Goal: Obtain resource: Download file/media

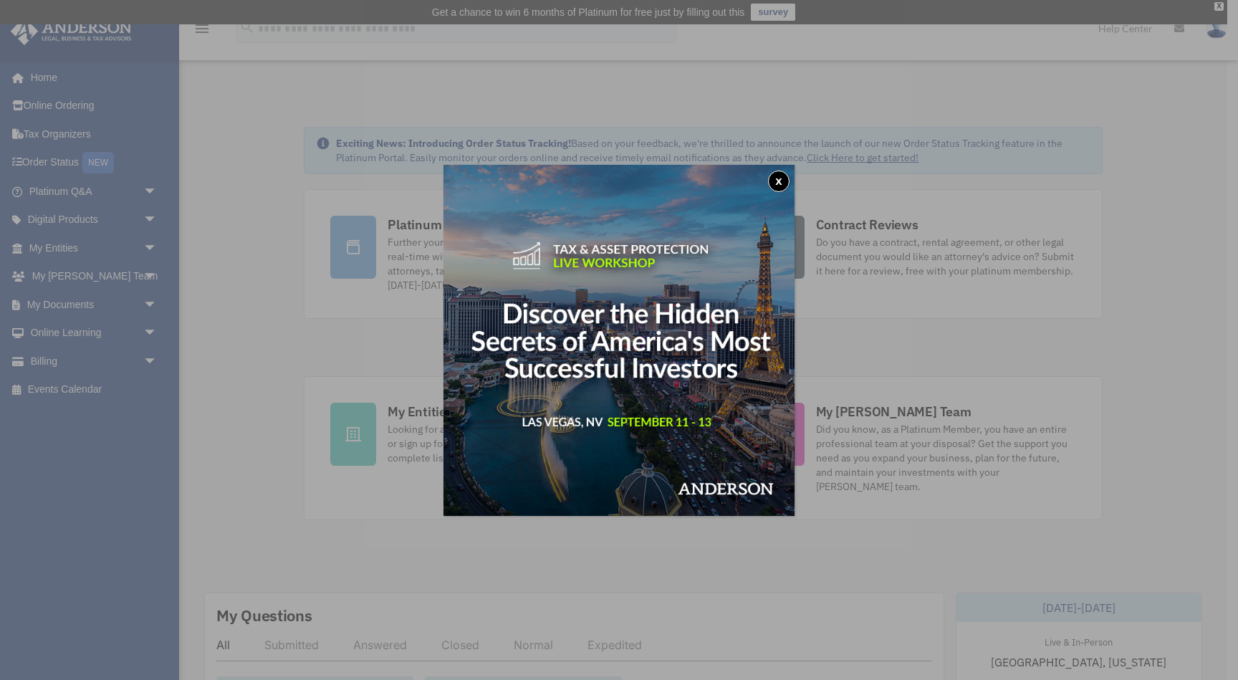
click at [776, 180] on button "x" at bounding box center [778, 180] width 21 height 21
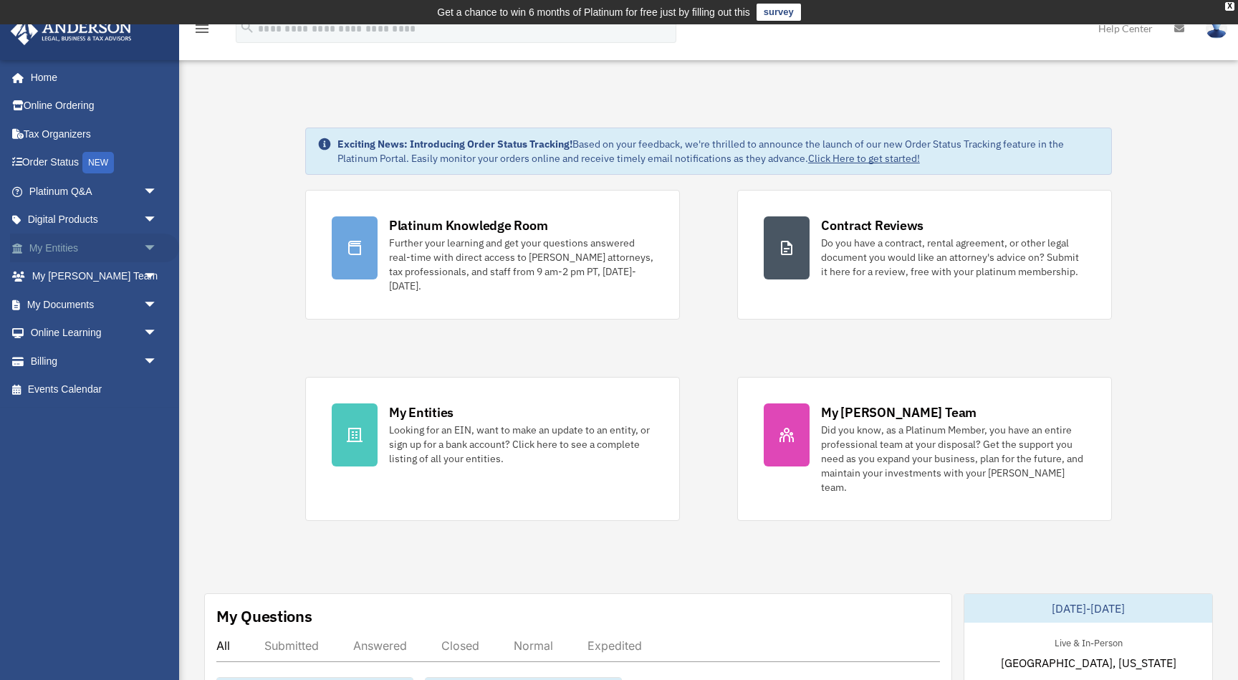
click at [148, 245] on span "arrow_drop_down" at bounding box center [157, 248] width 29 height 29
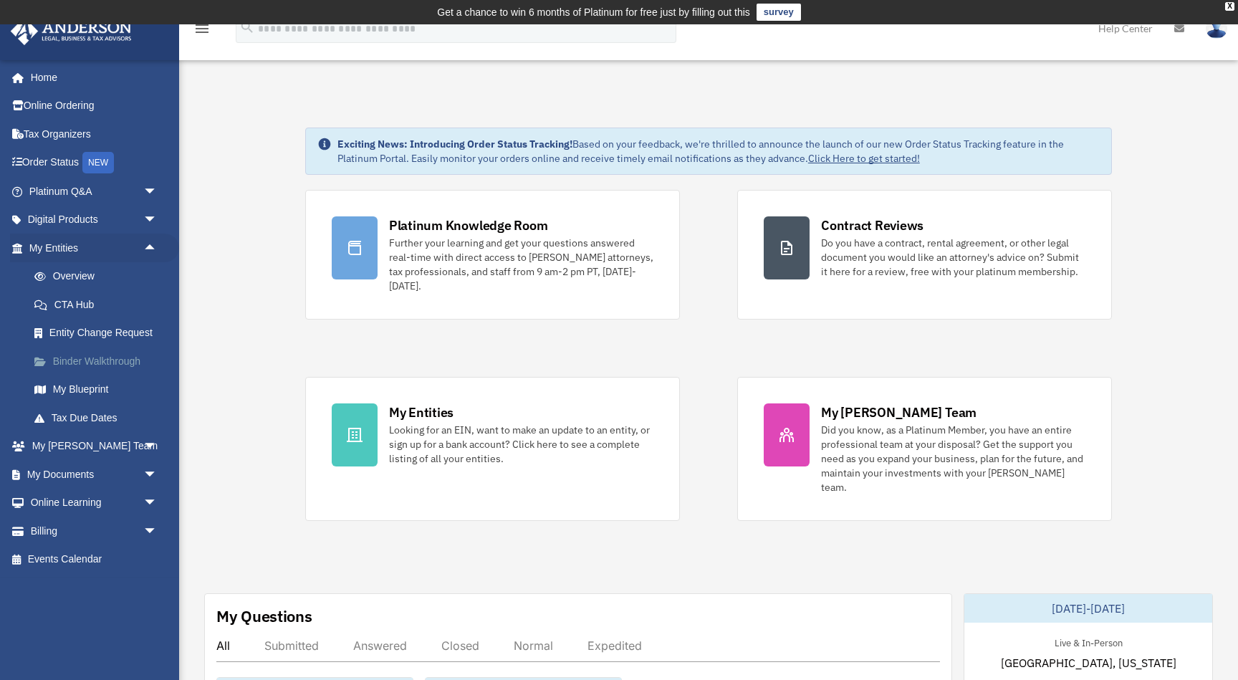
click at [94, 353] on link "Binder Walkthrough" at bounding box center [99, 361] width 159 height 29
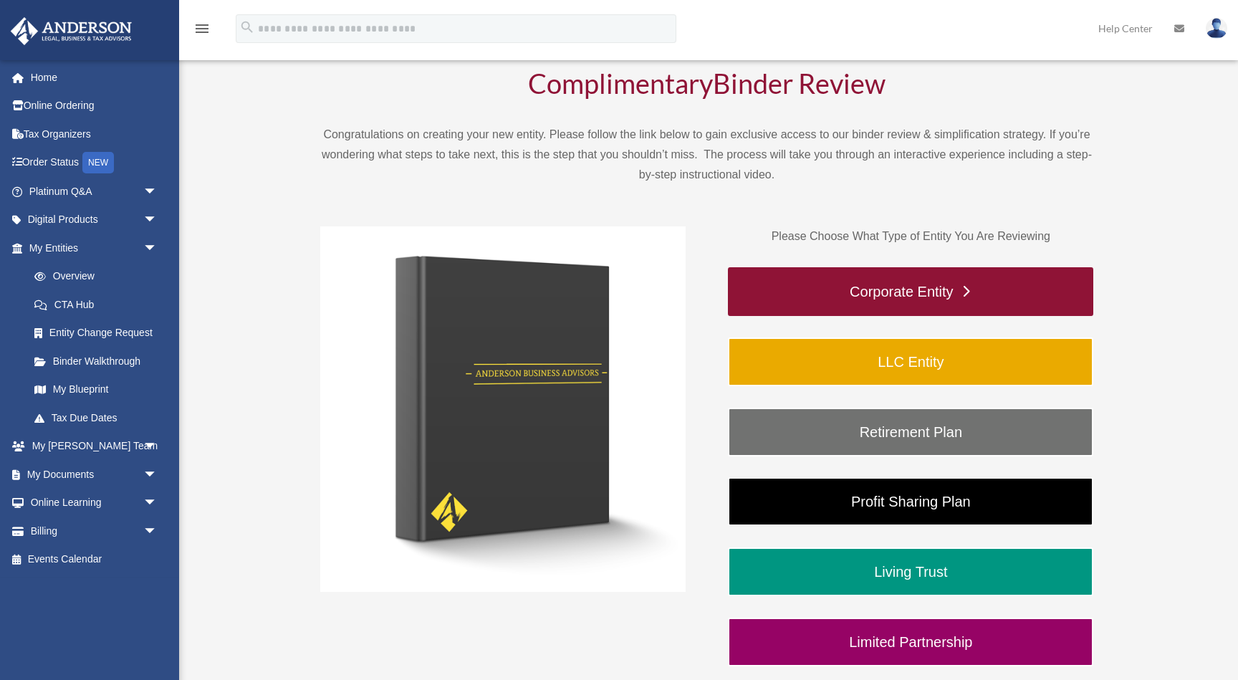
scroll to position [126, 0]
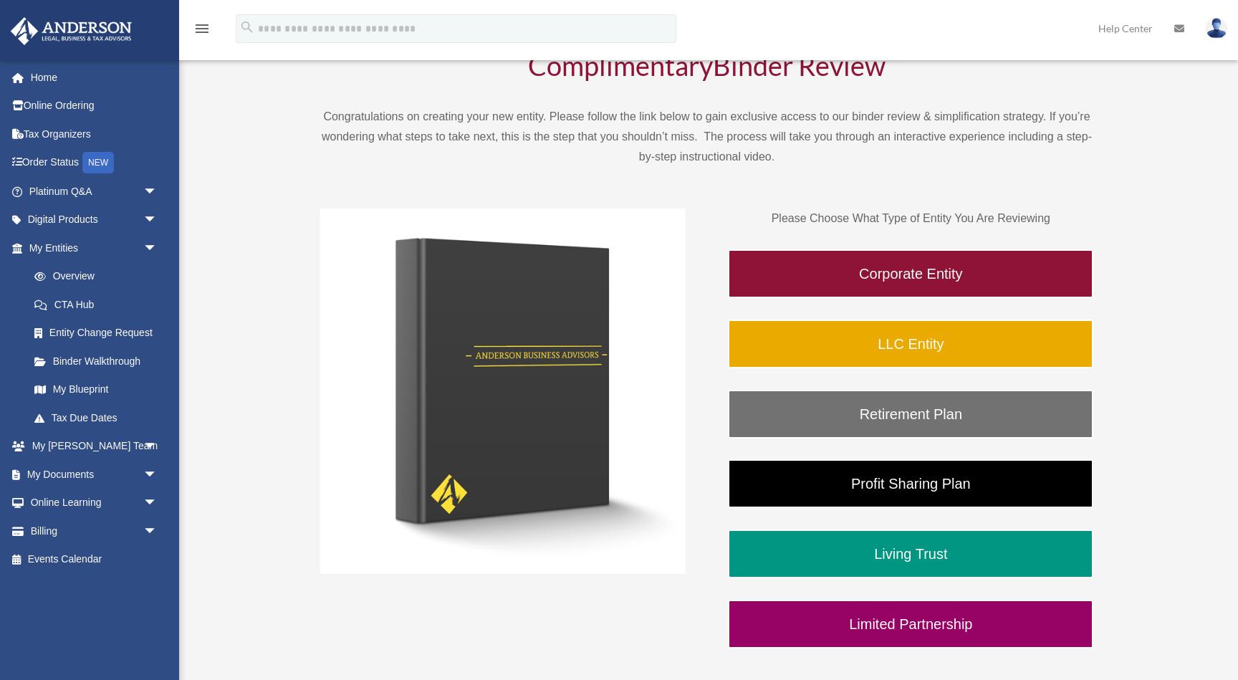
click at [361, 313] on img at bounding box center [502, 390] width 365 height 365
click at [294, 291] on div "Complimentary Binder Review Congratulations on creating your new entity. Please…" at bounding box center [706, 350] width 1026 height 720
click at [153, 184] on span "arrow_drop_down" at bounding box center [157, 191] width 29 height 29
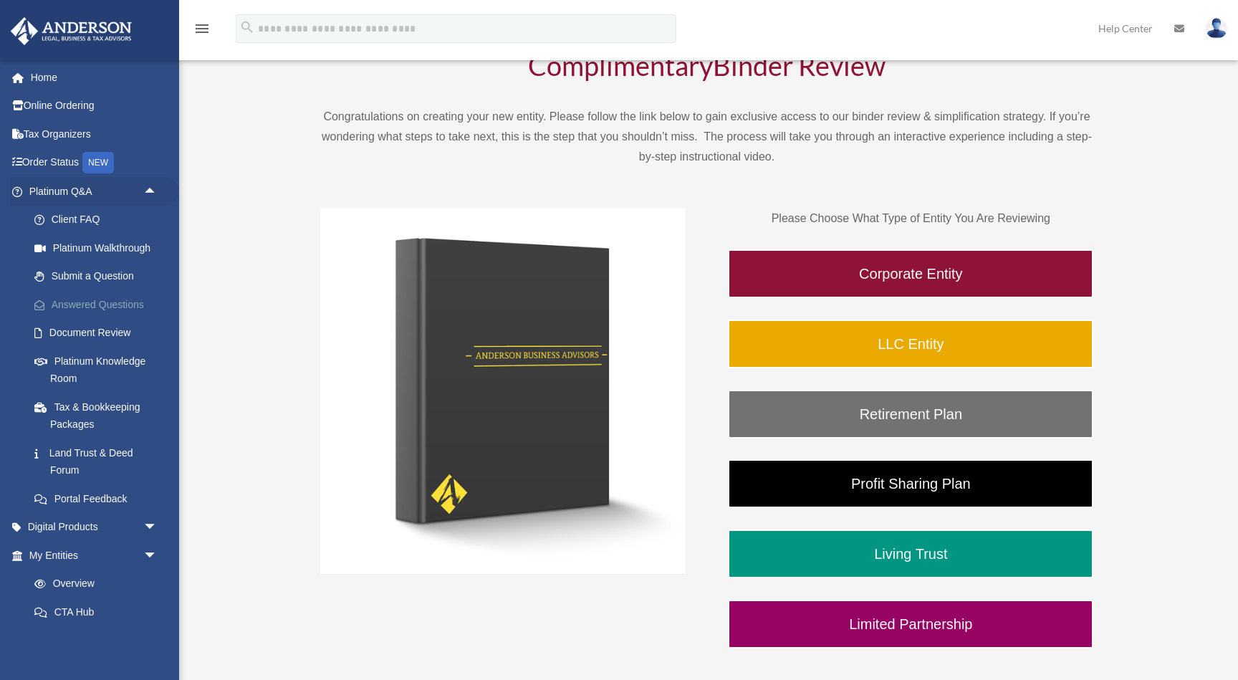
click at [100, 308] on link "Answered Questions" at bounding box center [99, 304] width 159 height 29
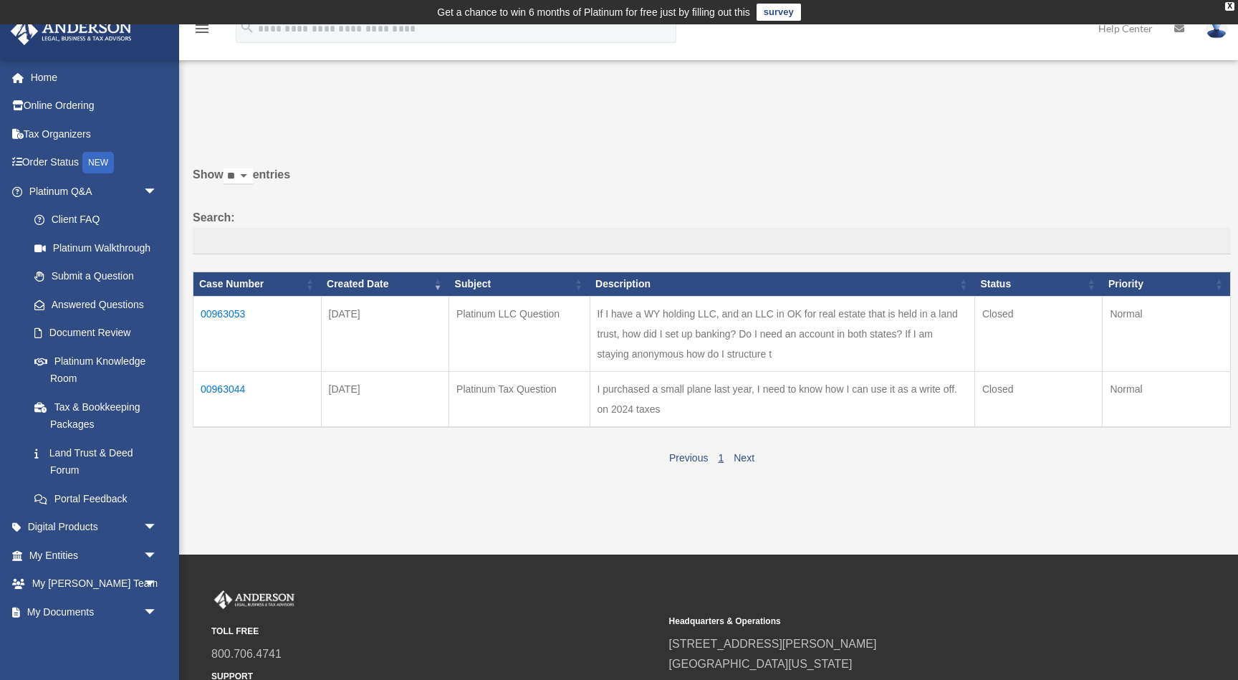
click at [223, 313] on td "00963053" at bounding box center [257, 333] width 128 height 75
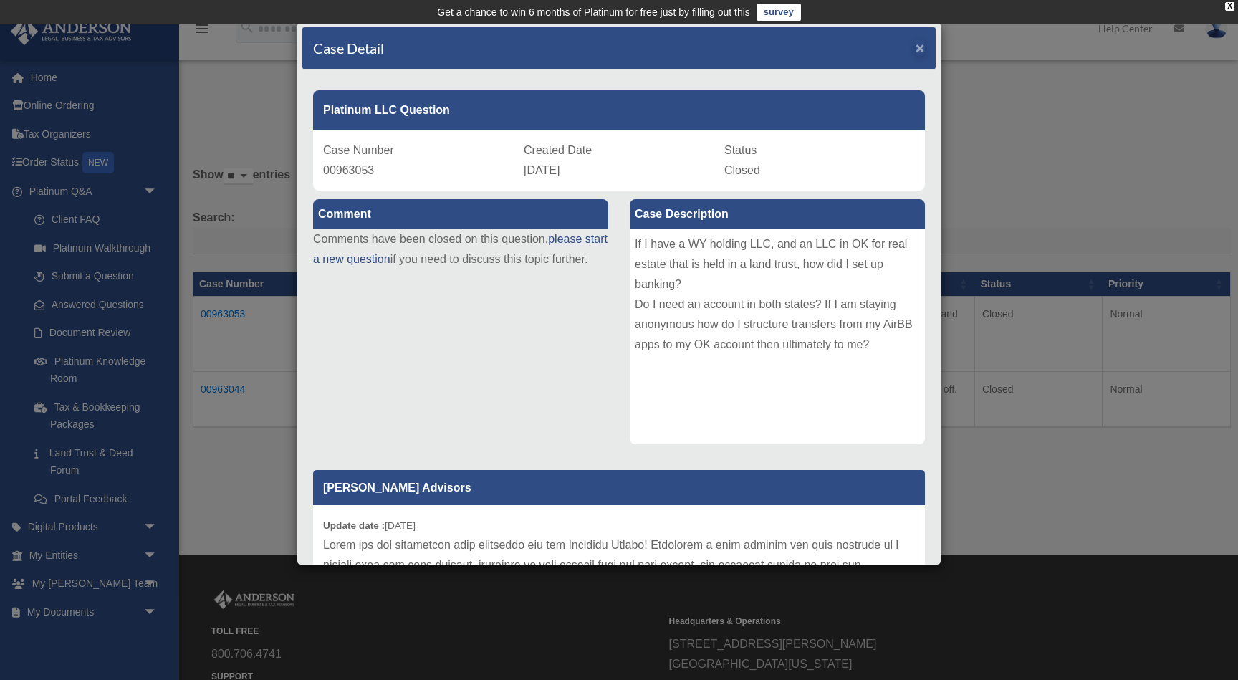
click at [918, 52] on span "×" at bounding box center [919, 47] width 9 height 16
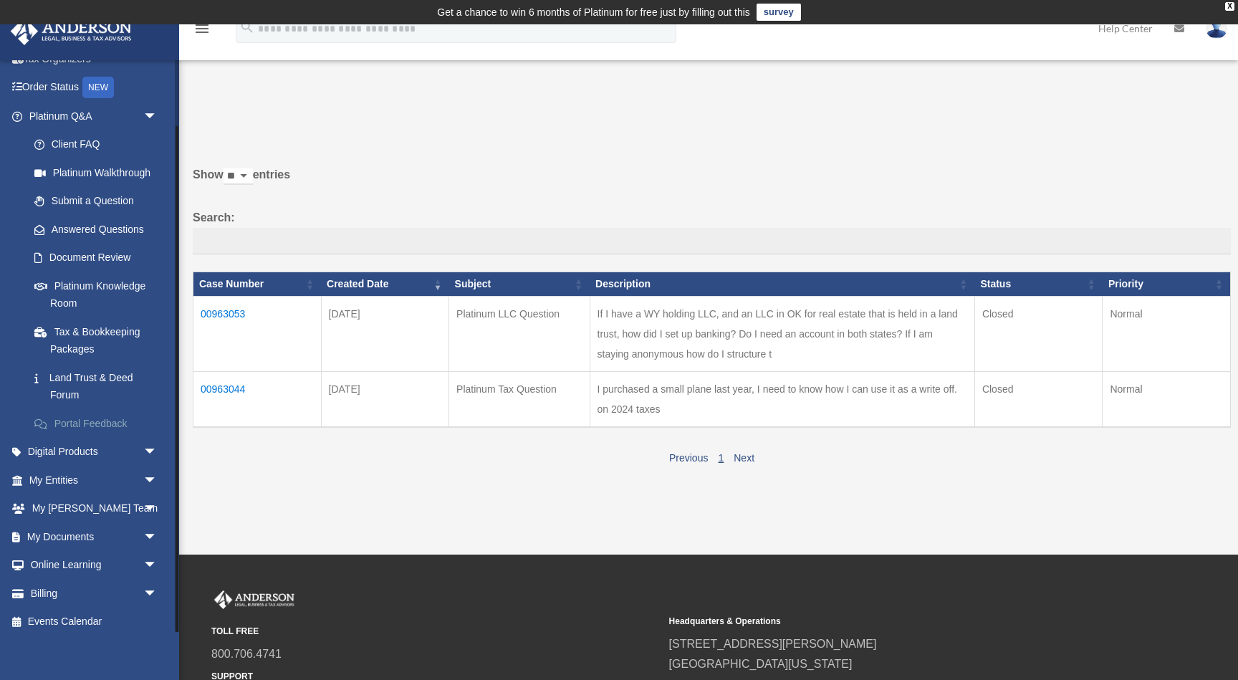
scroll to position [74, 0]
click at [154, 474] on span "arrow_drop_down" at bounding box center [157, 481] width 29 height 29
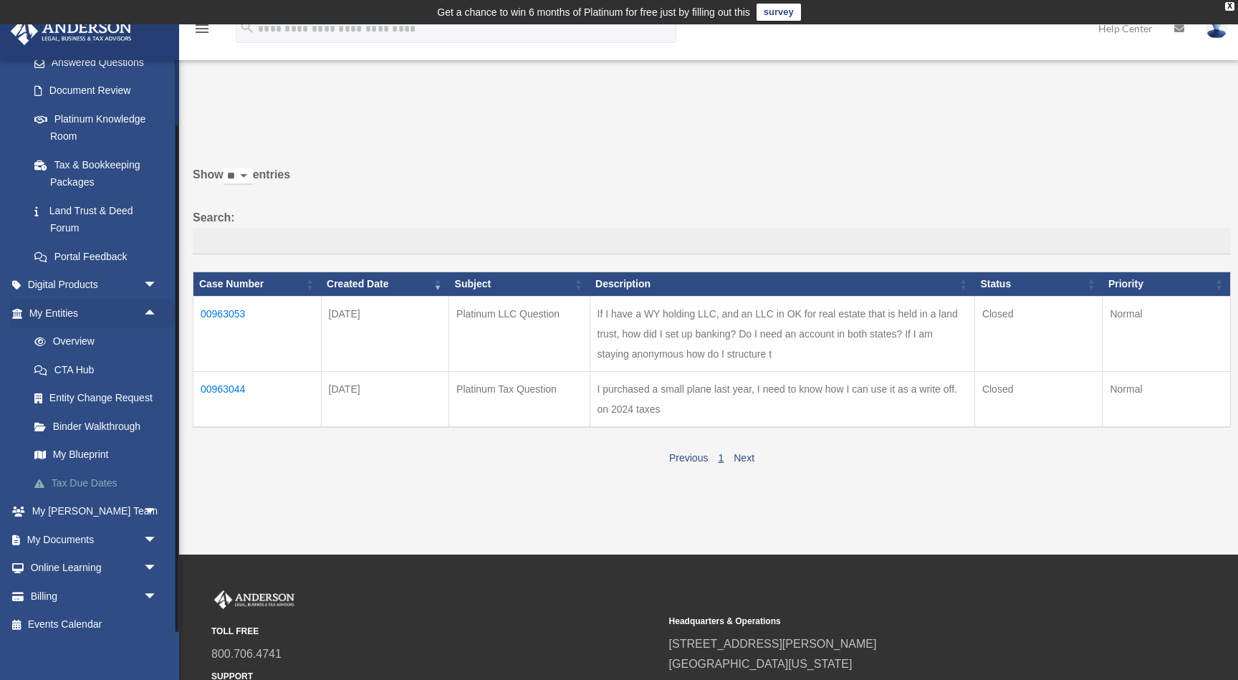
scroll to position [241, 0]
click at [153, 529] on span "arrow_drop_down" at bounding box center [157, 540] width 29 height 29
click at [57, 557] on link "Box" at bounding box center [99, 568] width 159 height 29
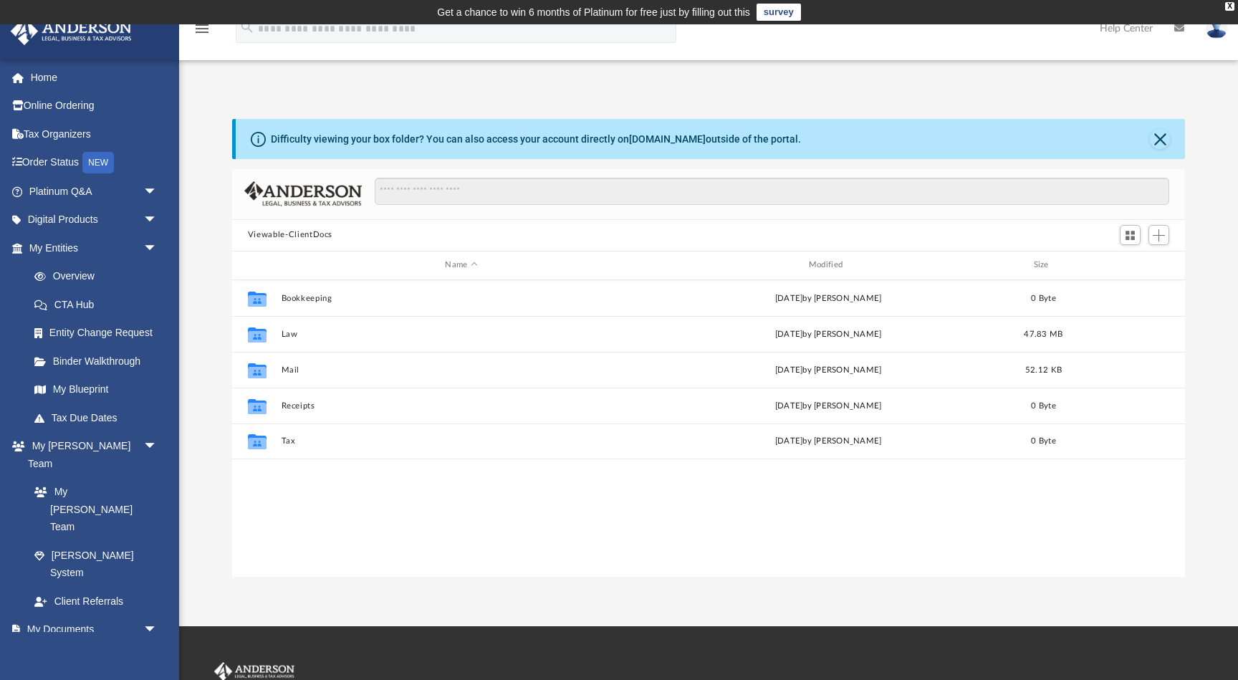
scroll to position [1, 1]
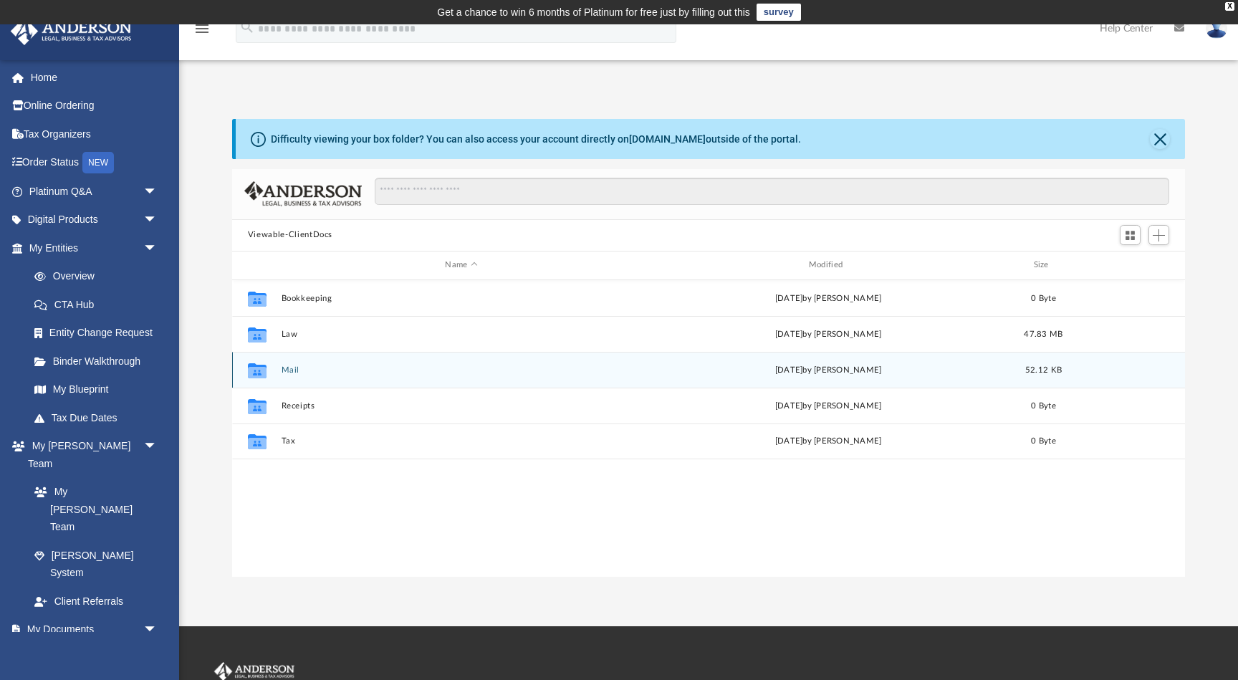
click at [877, 368] on div "Wed Mar 5 2025 by Isabella Ash" at bounding box center [828, 369] width 360 height 13
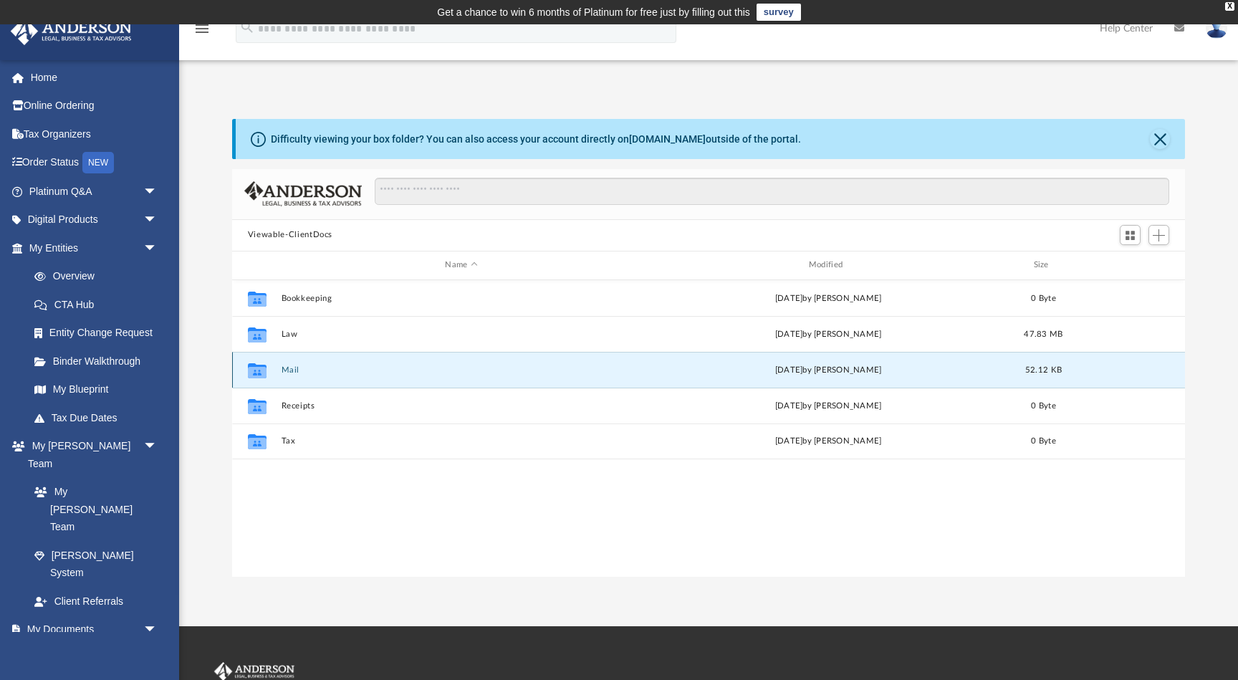
click at [841, 367] on div "Wed Mar 5 2025 by Isabella Ash" at bounding box center [828, 369] width 360 height 13
click at [287, 371] on button "Mail" at bounding box center [461, 369] width 360 height 9
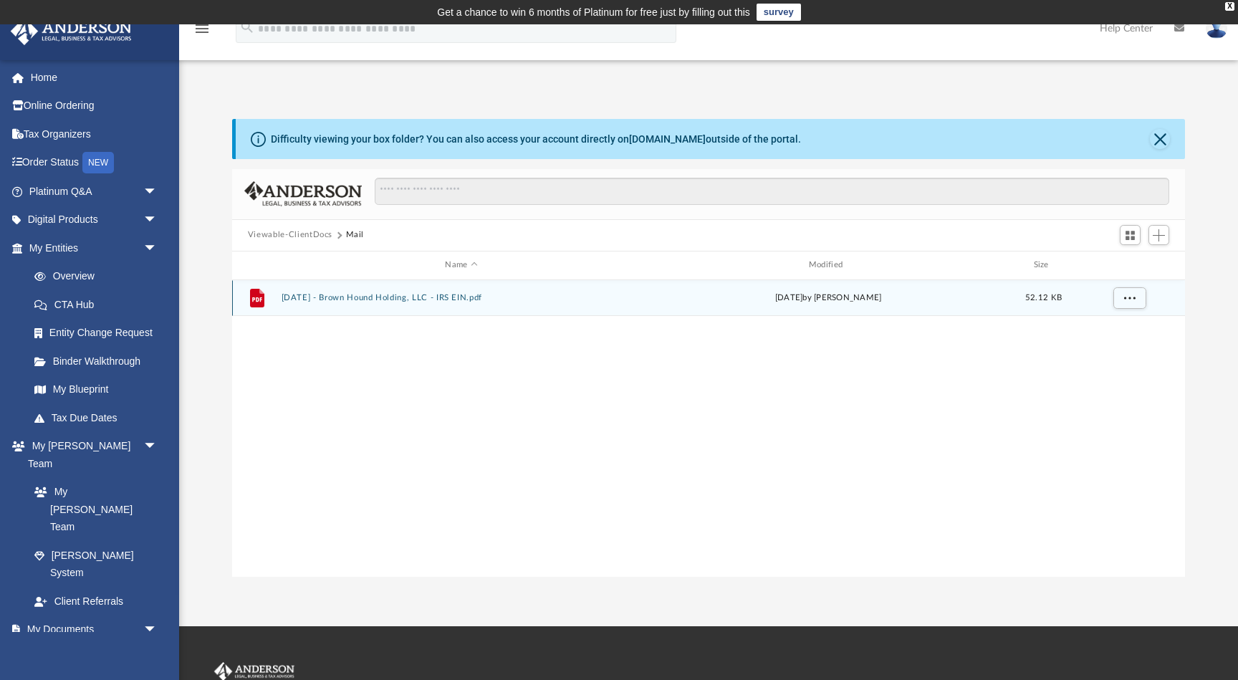
click at [409, 302] on button "2025.03.05 - Brown Hound Holding, LLC - IRS EIN.pdf" at bounding box center [461, 297] width 360 height 9
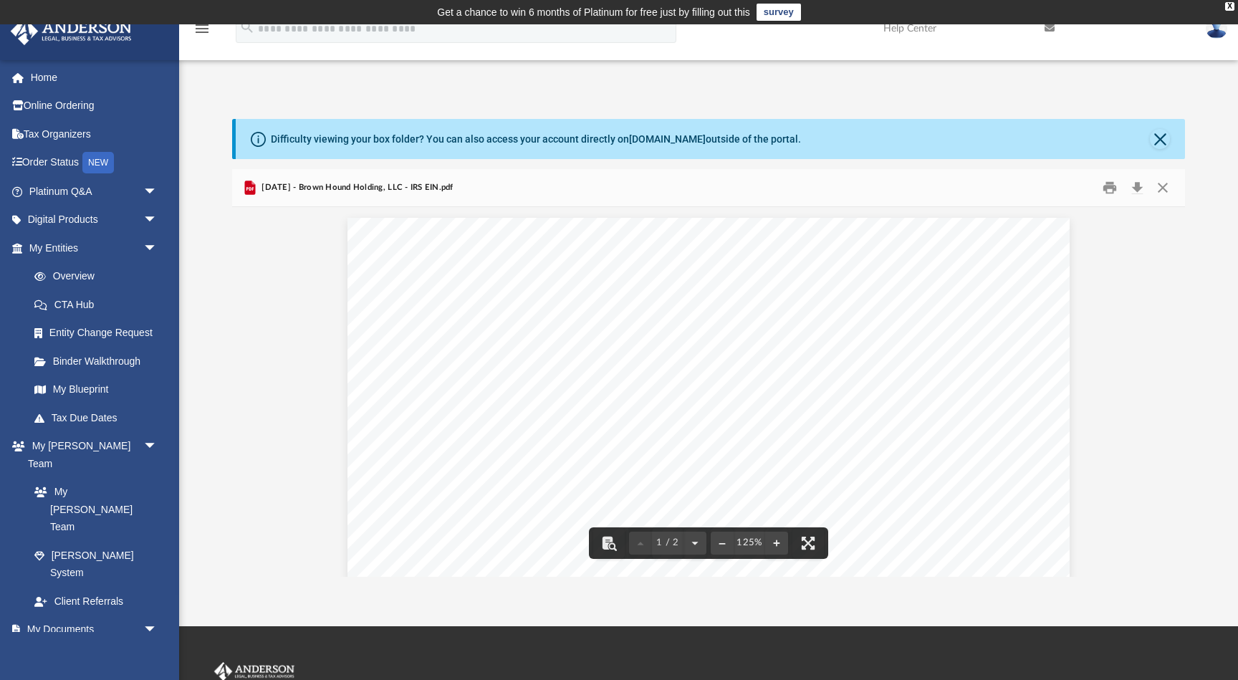
scroll to position [0, 0]
click at [1167, 191] on button "Close" at bounding box center [1163, 187] width 26 height 22
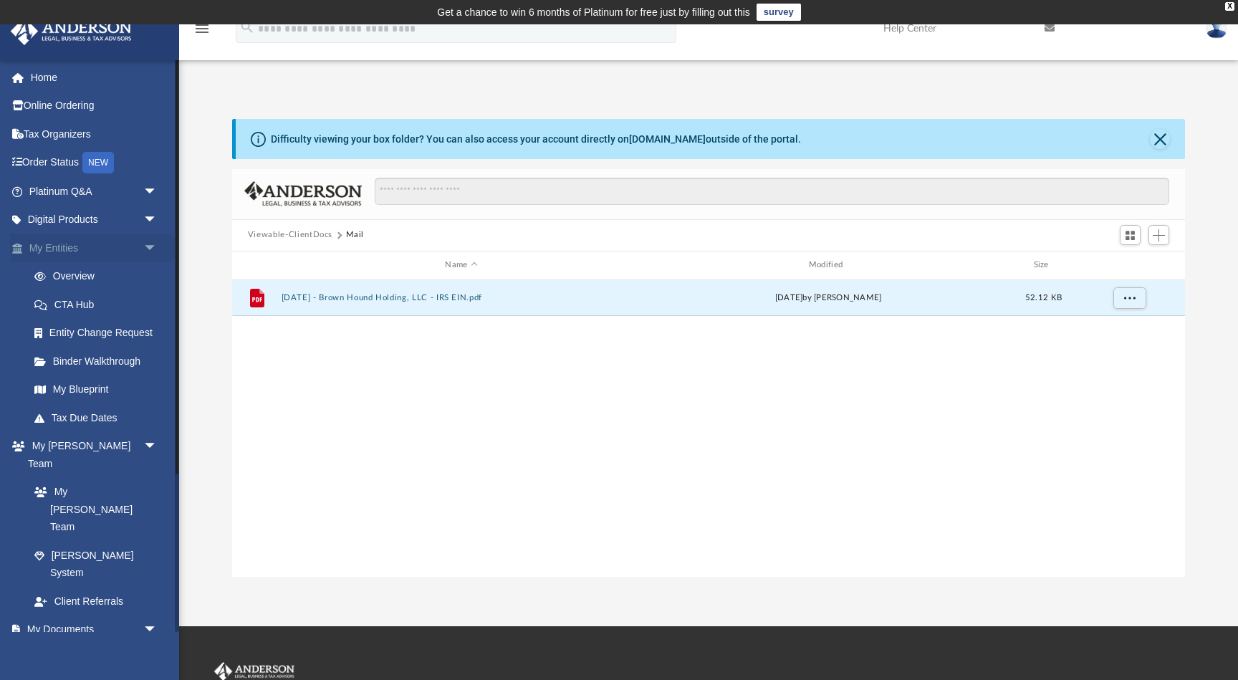
click at [148, 248] on span "arrow_drop_down" at bounding box center [157, 248] width 29 height 29
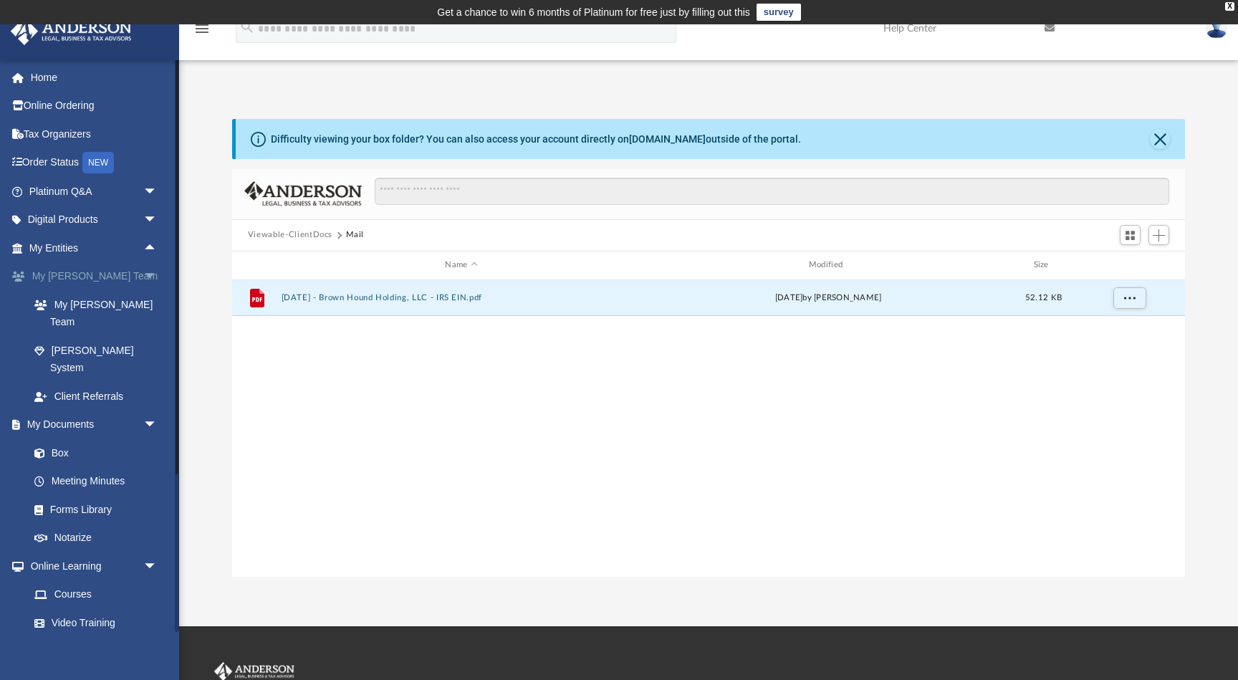
click at [150, 274] on span "arrow_drop_down" at bounding box center [157, 276] width 29 height 29
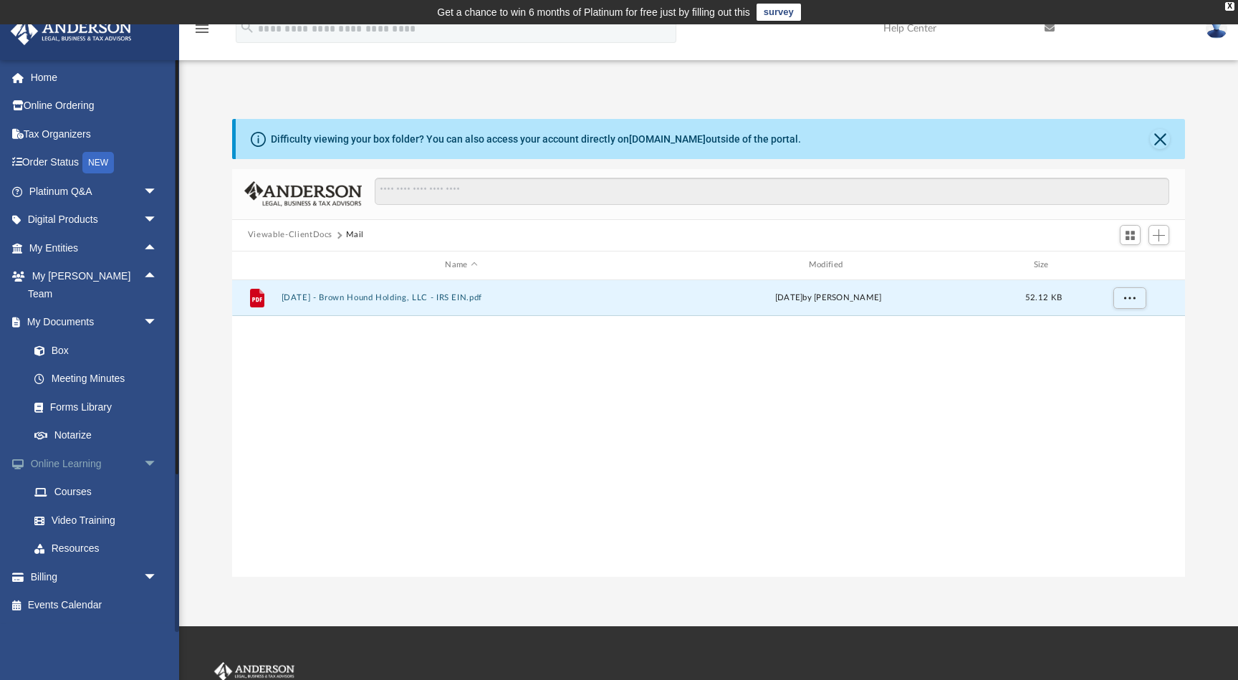
click at [152, 449] on span "arrow_drop_down" at bounding box center [157, 463] width 29 height 29
click at [147, 478] on span "arrow_drop_down" at bounding box center [157, 492] width 29 height 29
click at [150, 308] on span "arrow_drop_down" at bounding box center [157, 322] width 29 height 29
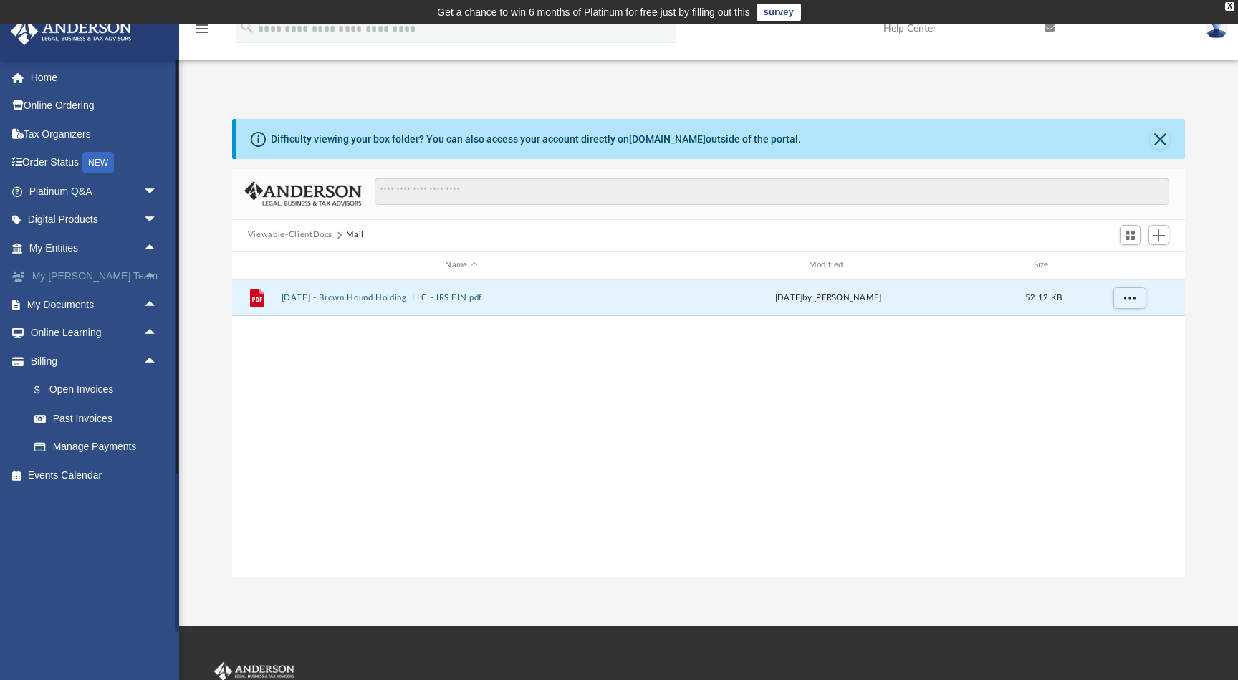
click at [97, 270] on link "My Anderson Team arrow_drop_up" at bounding box center [94, 276] width 169 height 29
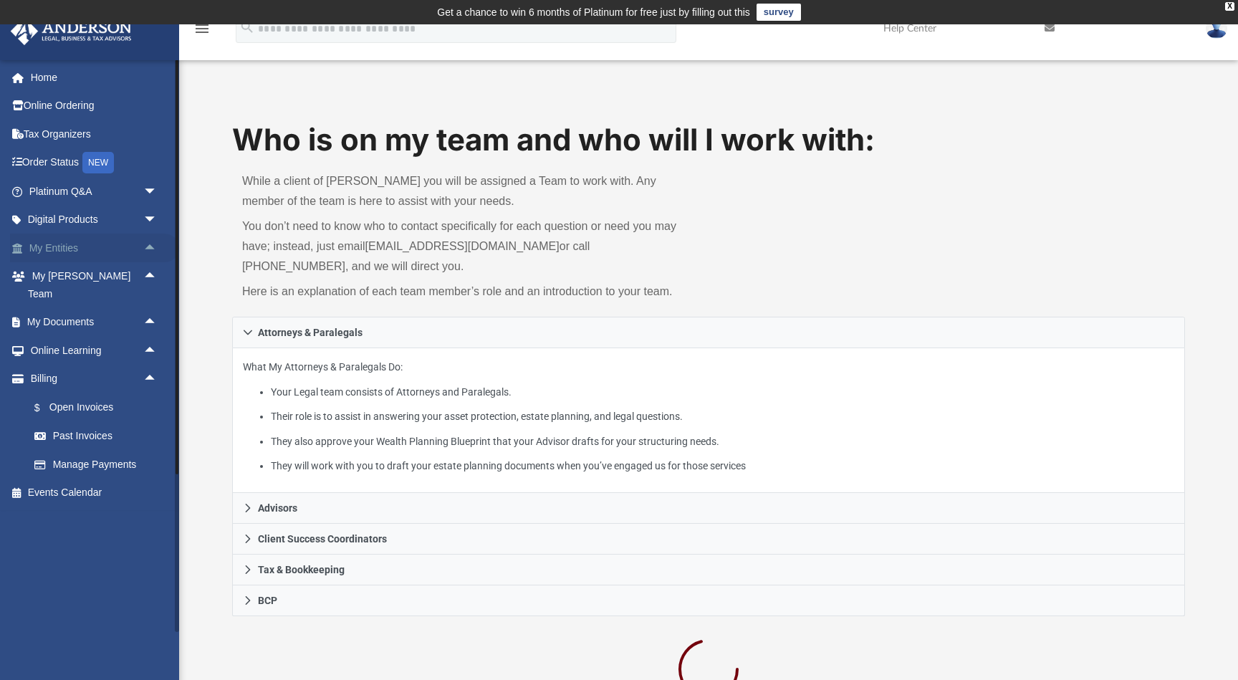
click at [65, 244] on link "My Entities arrow_drop_up" at bounding box center [94, 248] width 169 height 29
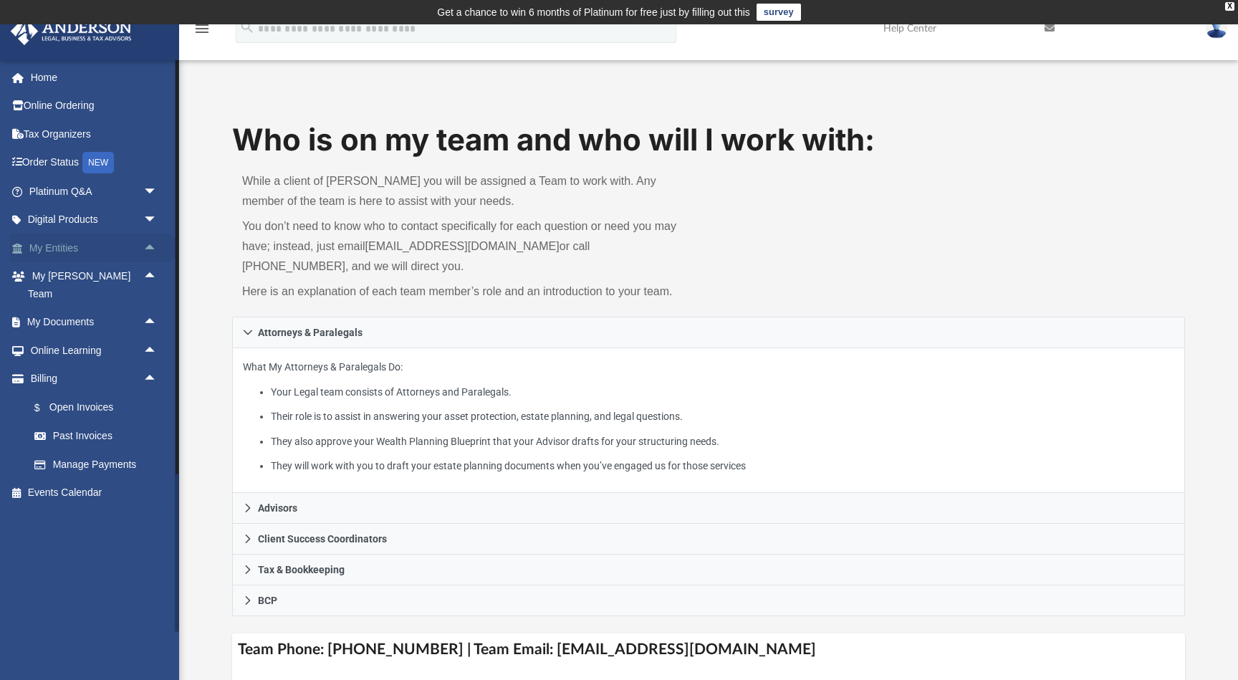
click at [150, 242] on span "arrow_drop_up" at bounding box center [157, 248] width 29 height 29
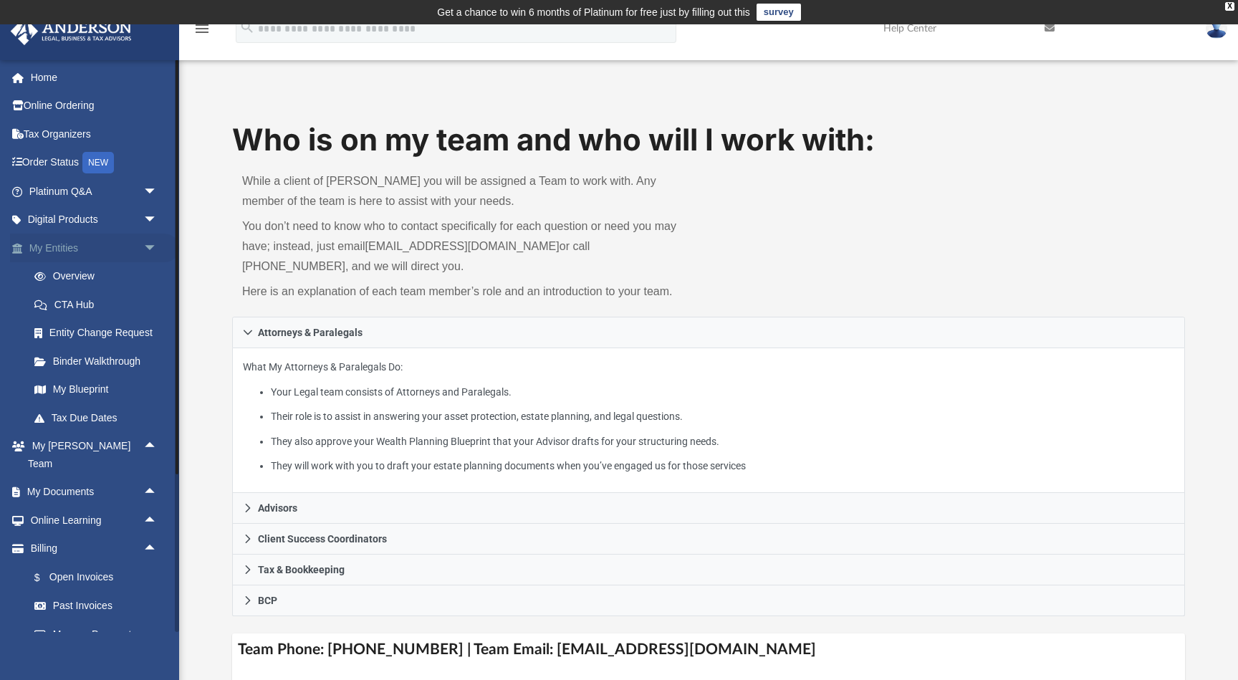
click at [56, 243] on link "My Entities arrow_drop_down" at bounding box center [94, 248] width 169 height 29
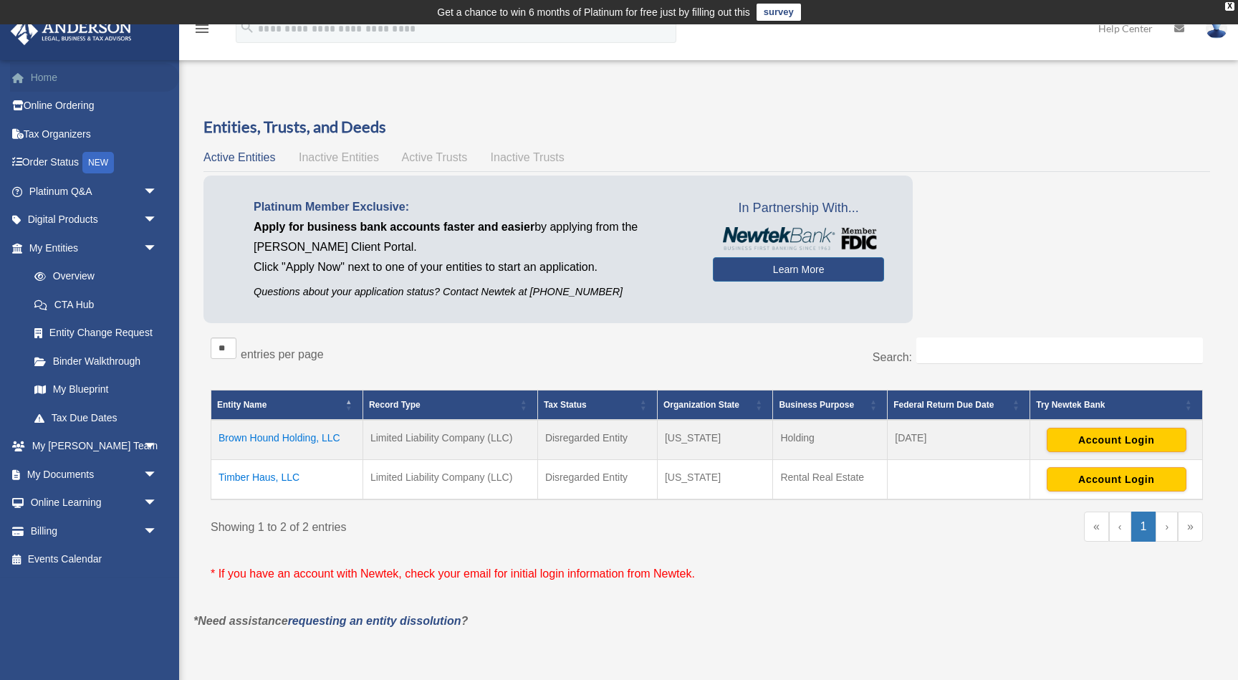
click at [40, 76] on link "Home" at bounding box center [94, 77] width 169 height 29
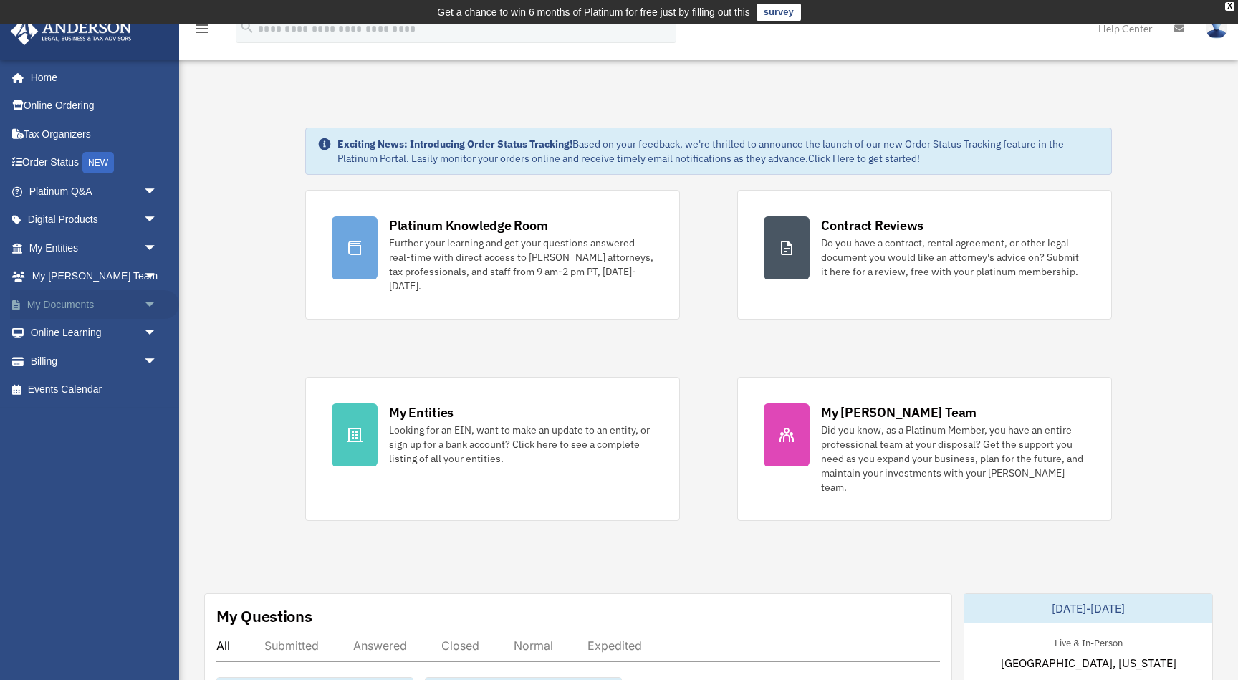
click at [151, 304] on span "arrow_drop_down" at bounding box center [157, 304] width 29 height 29
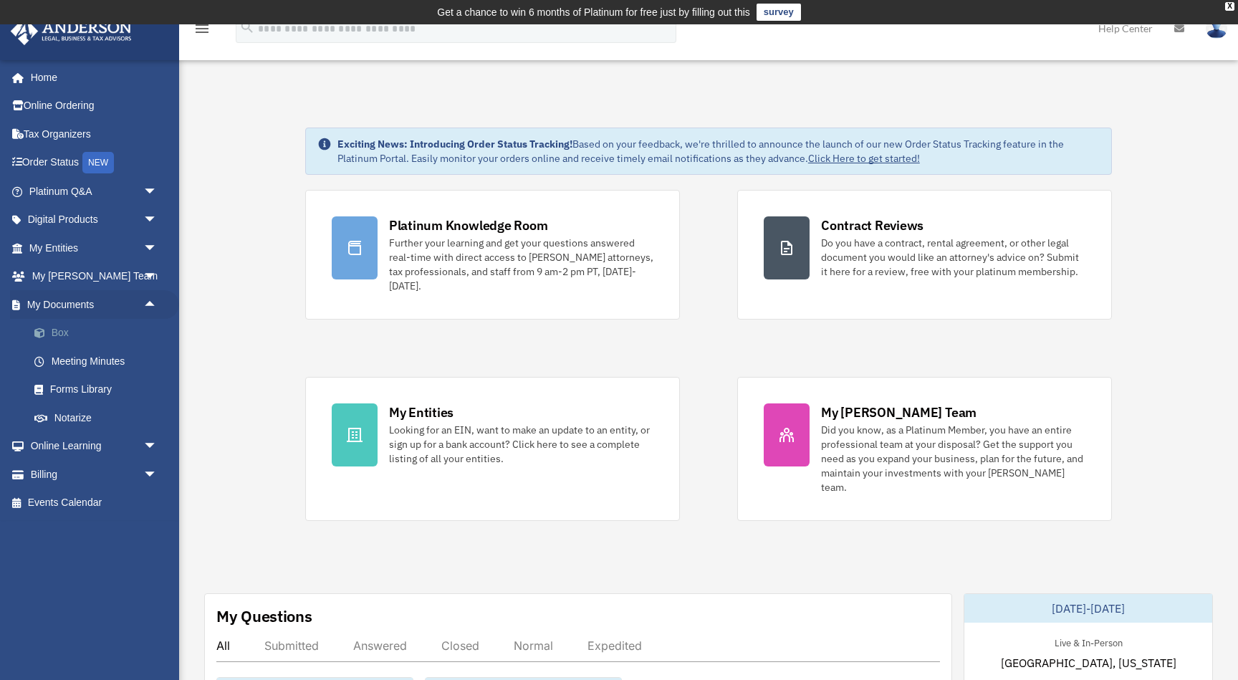
click at [69, 324] on link "Box" at bounding box center [99, 333] width 159 height 29
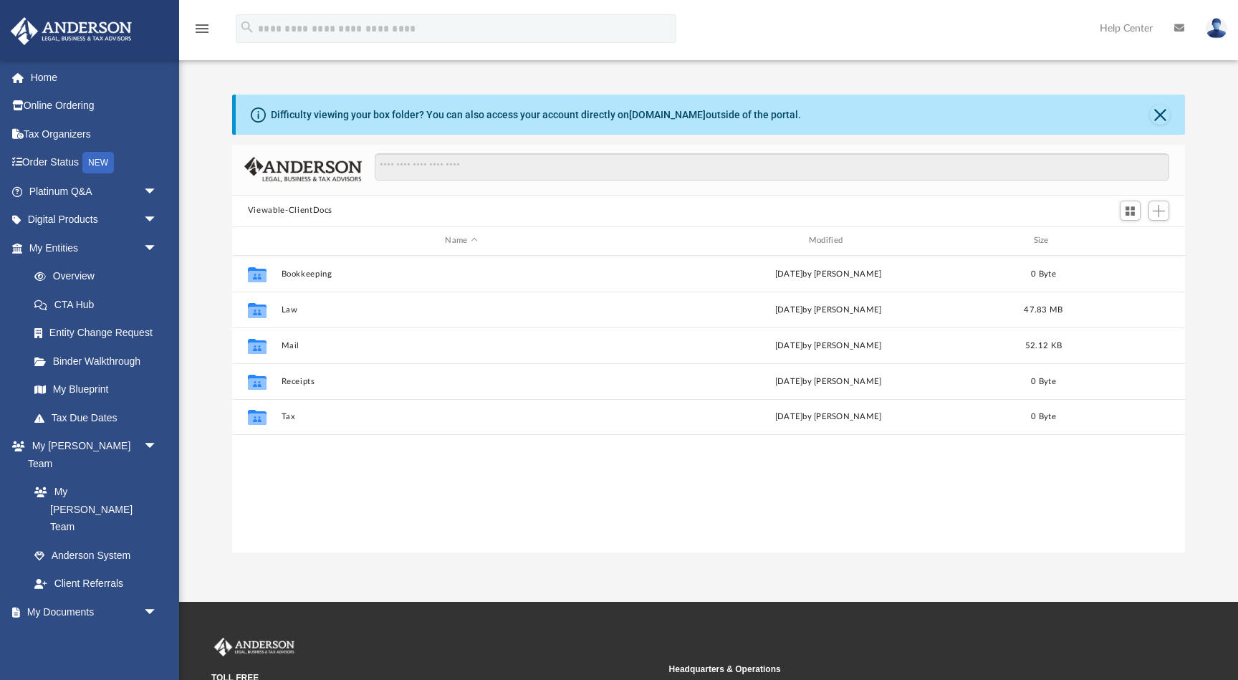
scroll to position [326, 953]
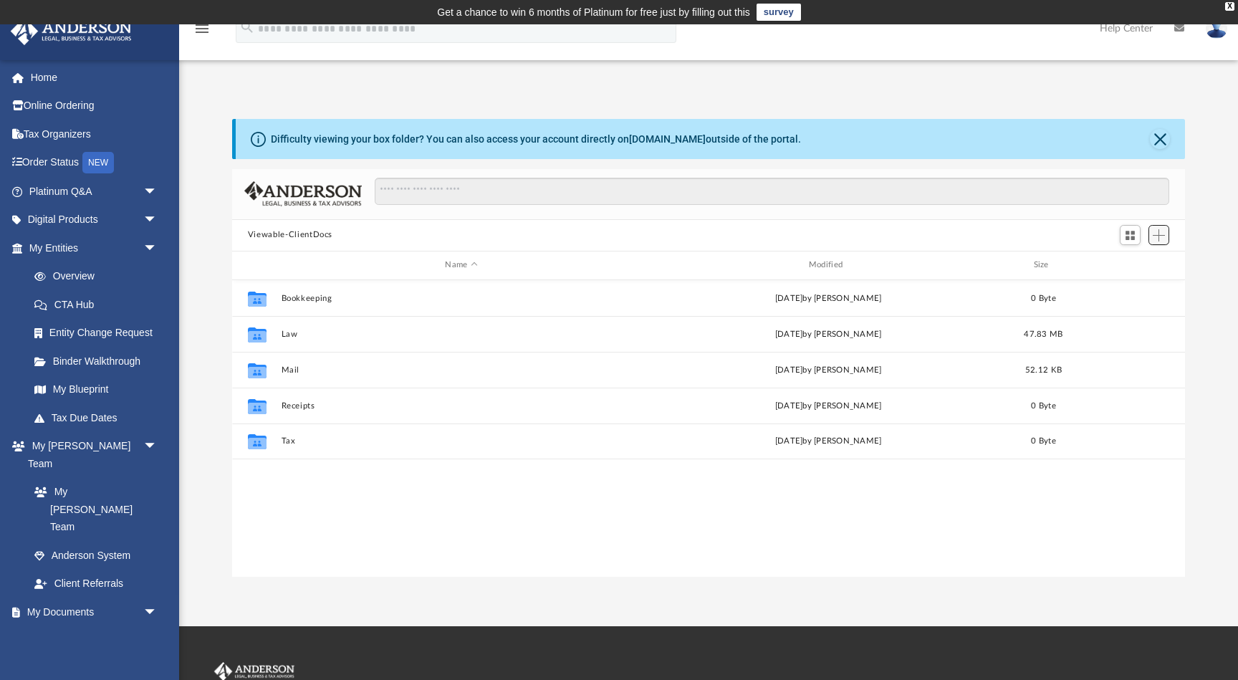
click at [1159, 236] on span "Add" at bounding box center [1158, 235] width 12 height 12
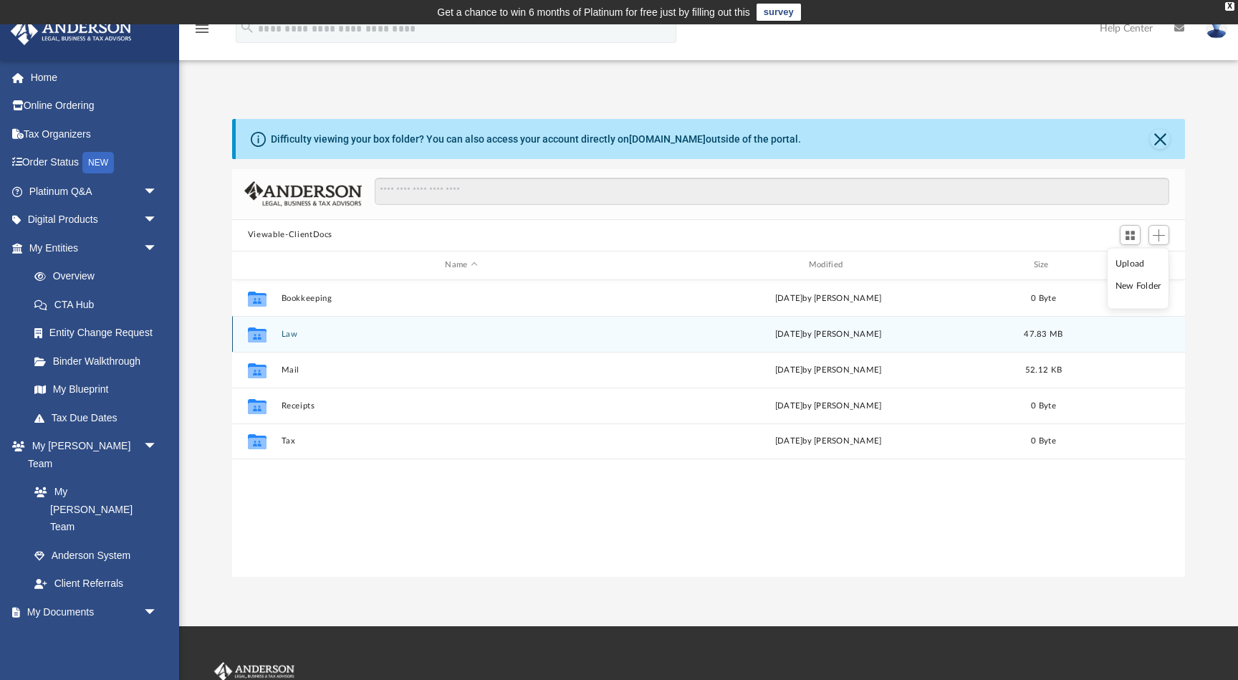
click at [259, 337] on icon "grid" at bounding box center [257, 334] width 19 height 15
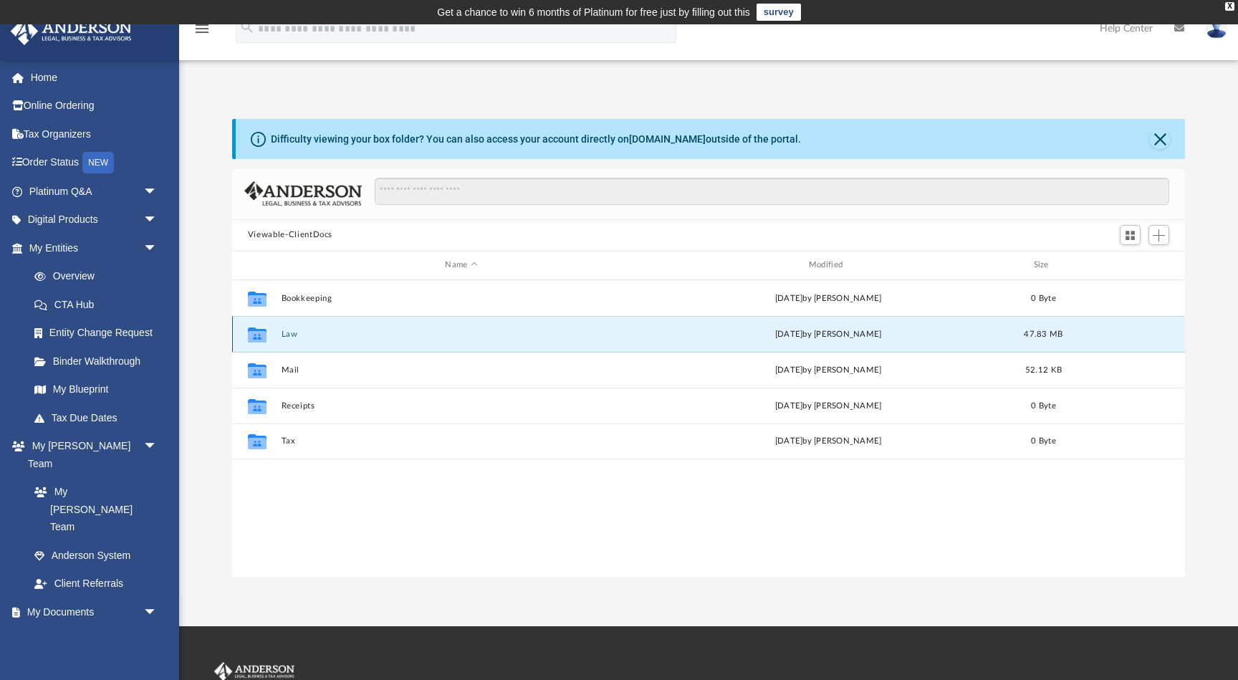
click at [293, 331] on button "Law" at bounding box center [461, 333] width 360 height 9
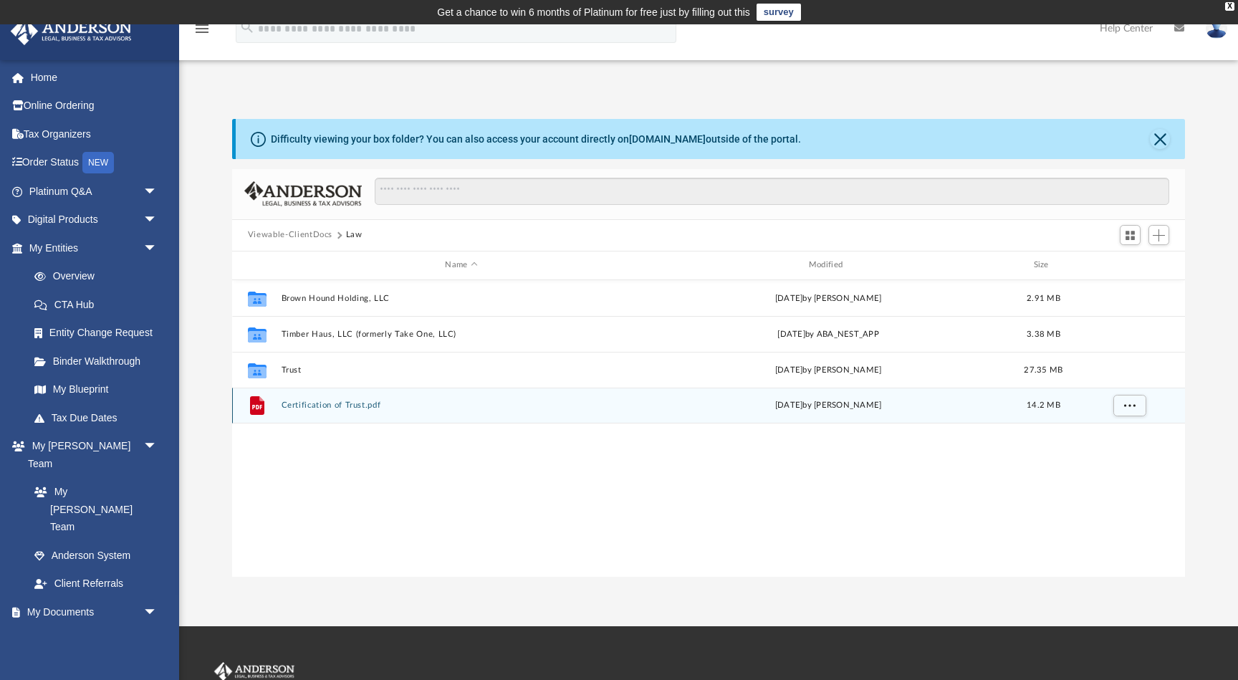
click at [317, 406] on button "Certification of Trust.pdf" at bounding box center [461, 404] width 360 height 9
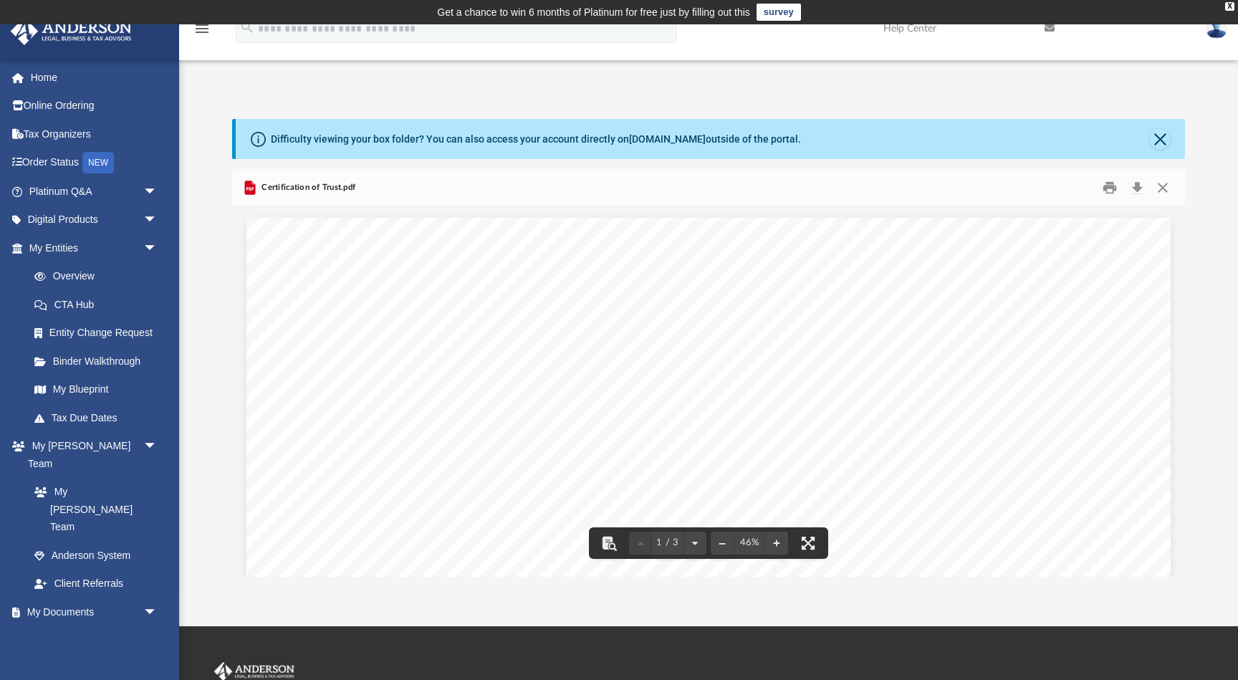
scroll to position [0, 0]
click at [1160, 143] on button "Close" at bounding box center [1160, 139] width 20 height 20
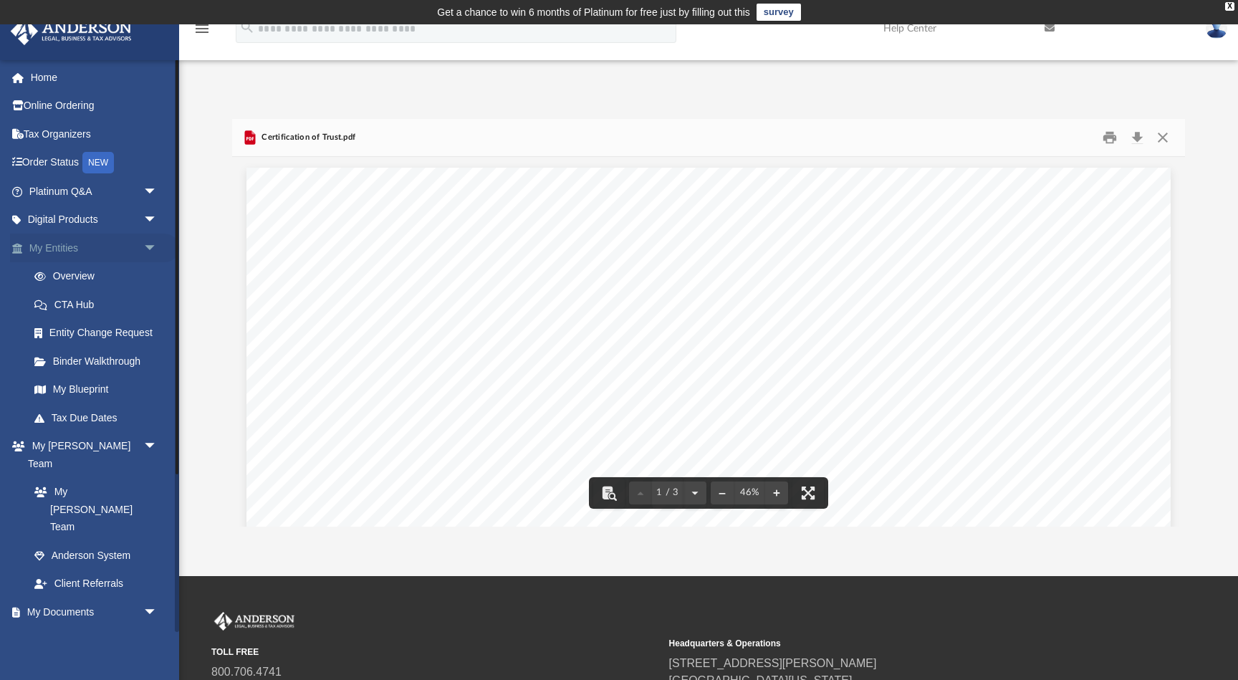
click at [53, 250] on link "My Entities arrow_drop_down" at bounding box center [94, 248] width 169 height 29
